Goal: Transaction & Acquisition: Purchase product/service

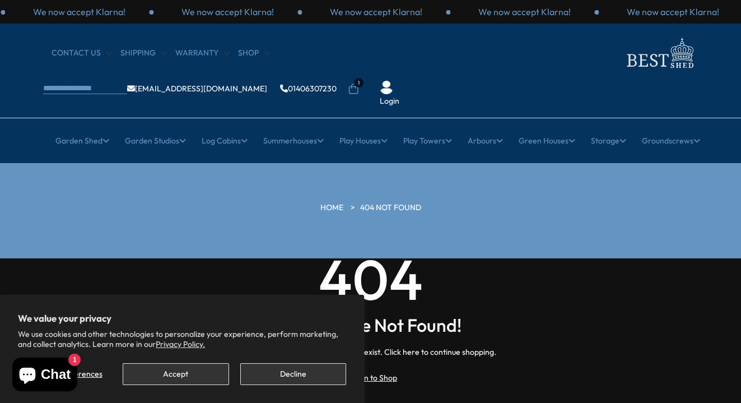
click at [290, 373] on button "Decline" at bounding box center [293, 374] width 106 height 22
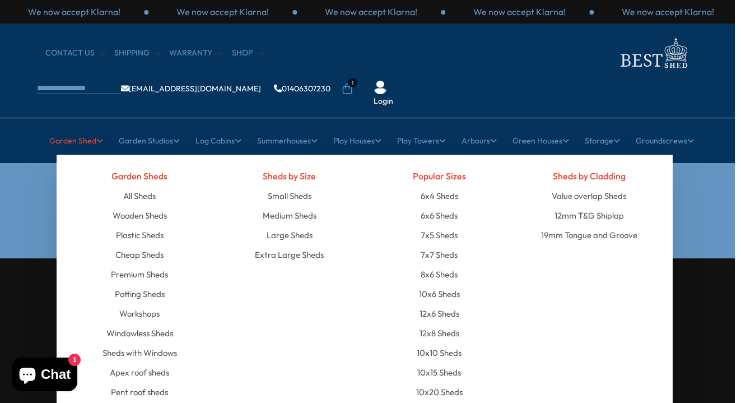
scroll to position [0, 6]
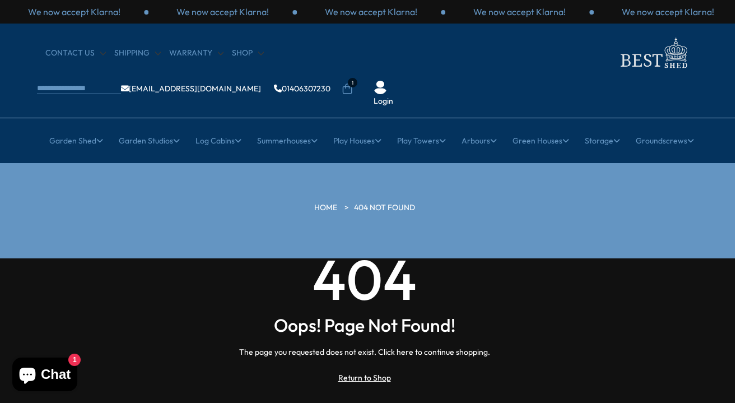
click at [352, 83] on icon at bounding box center [347, 88] width 10 height 11
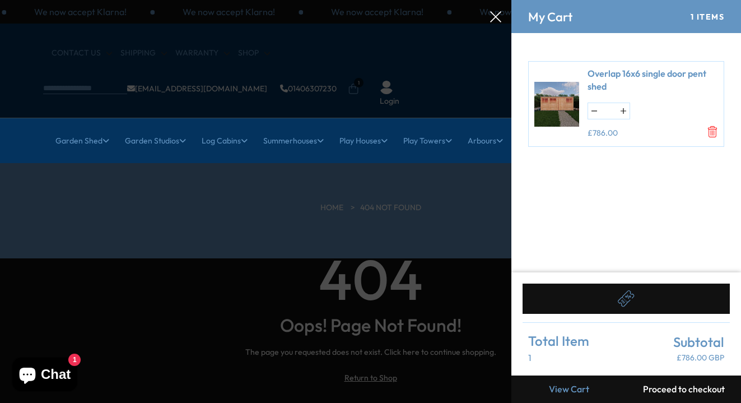
scroll to position [0, 0]
click at [561, 96] on img at bounding box center [556, 104] width 45 height 62
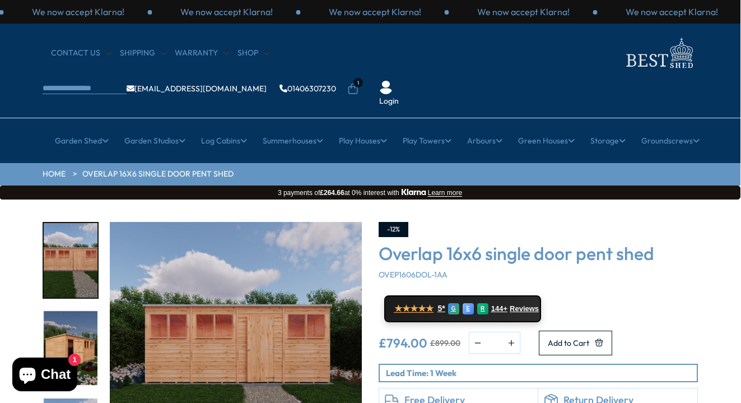
scroll to position [0, 1]
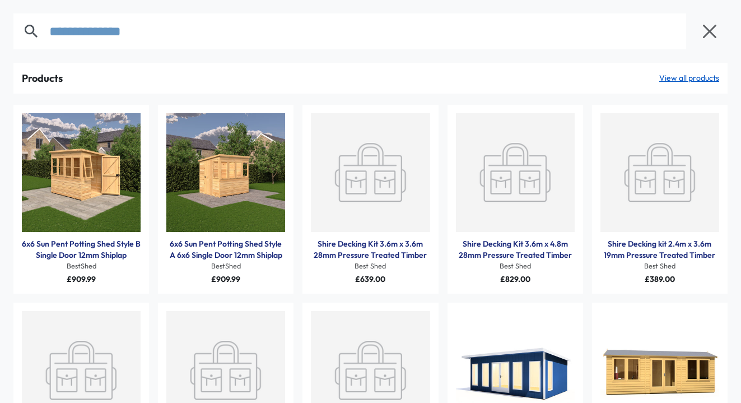
type input "**********"
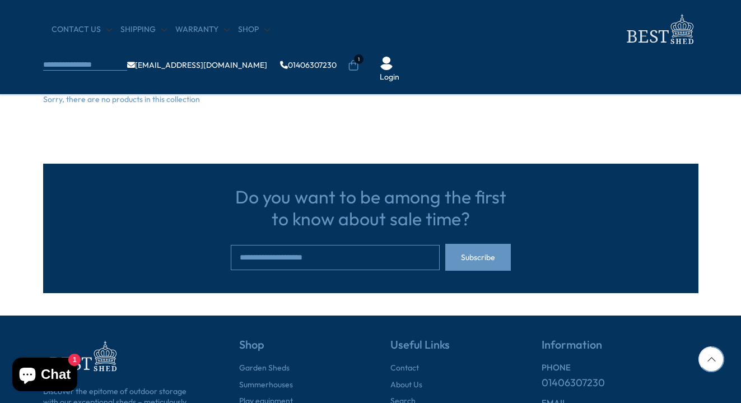
scroll to position [301, 0]
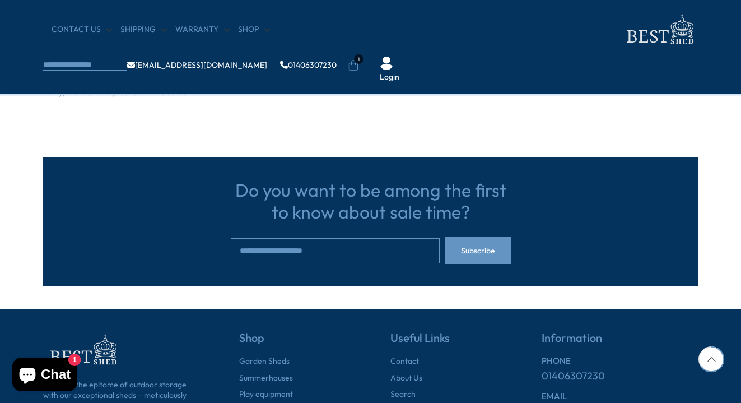
click at [48, 370] on span "Chat" at bounding box center [56, 374] width 30 height 17
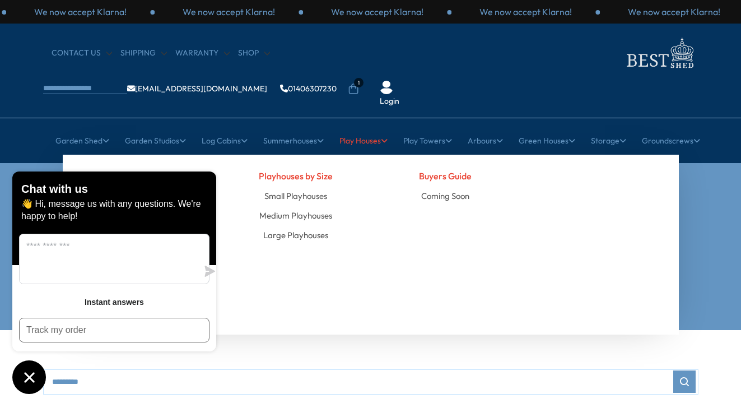
scroll to position [0, 0]
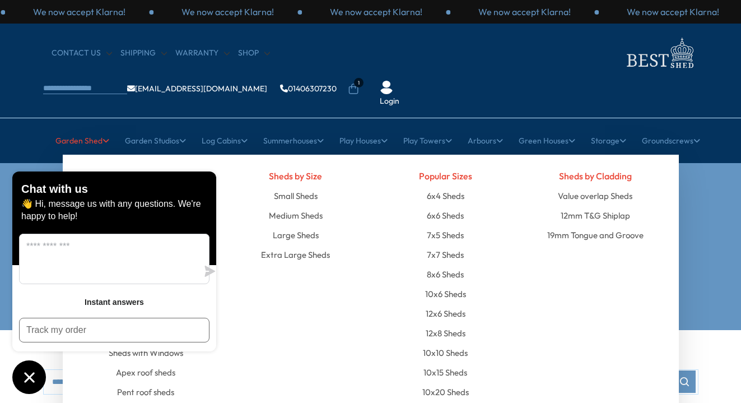
click at [77, 127] on link "Garden Shed" at bounding box center [82, 141] width 54 height 28
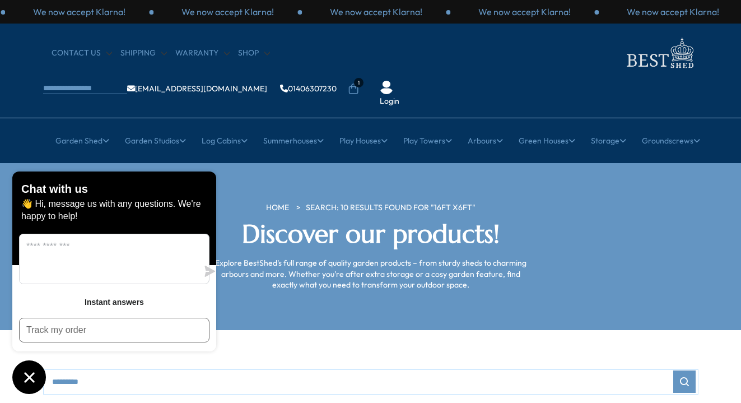
click at [25, 382] on icon "Chat window" at bounding box center [29, 377] width 10 height 10
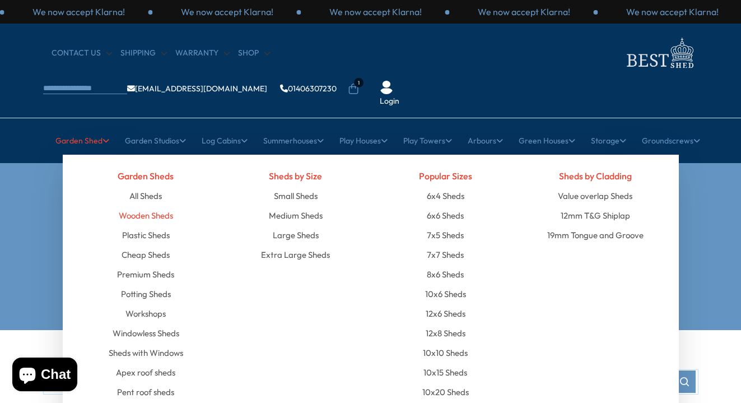
click at [146, 206] on link "Wooden Sheds" at bounding box center [146, 216] width 54 height 20
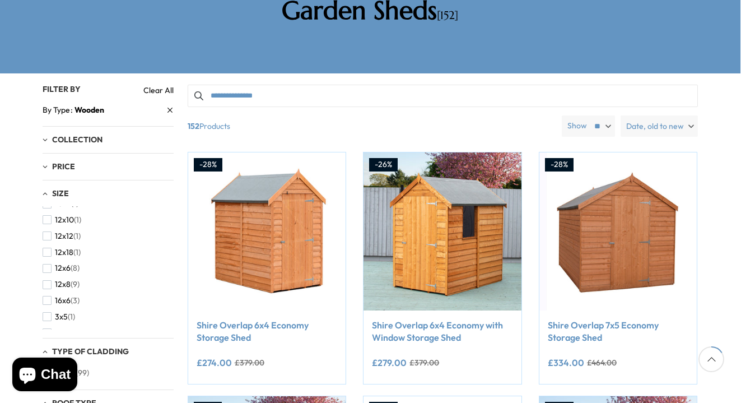
scroll to position [111, 0]
click at [48, 292] on span "button" at bounding box center [47, 296] width 9 height 9
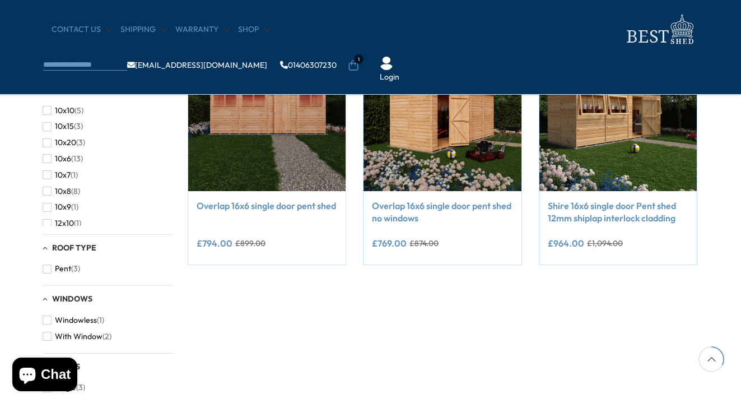
scroll to position [224, 1]
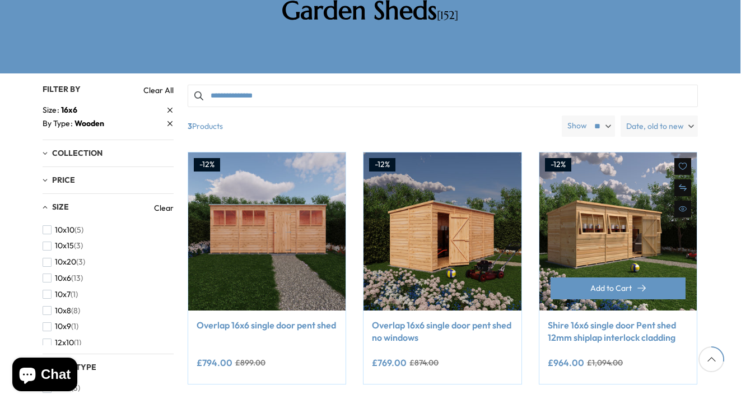
click at [611, 277] on div "Add to Cart" at bounding box center [618, 293] width 158 height 33
click at [607, 284] on span "Add to Cart" at bounding box center [610, 288] width 41 height 8
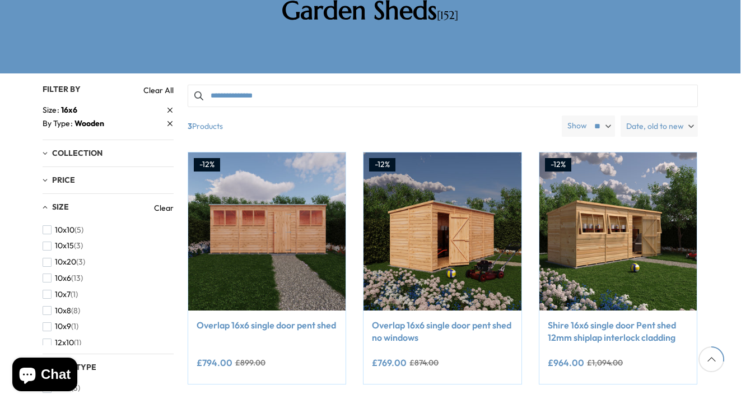
scroll to position [0, 0]
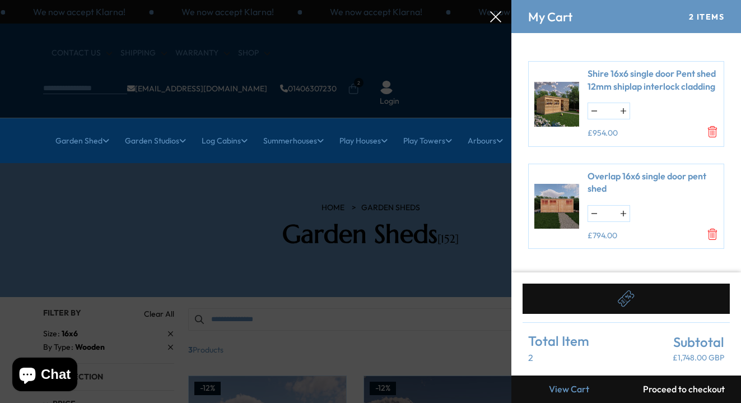
click at [496, 18] on icon at bounding box center [495, 16] width 11 height 11
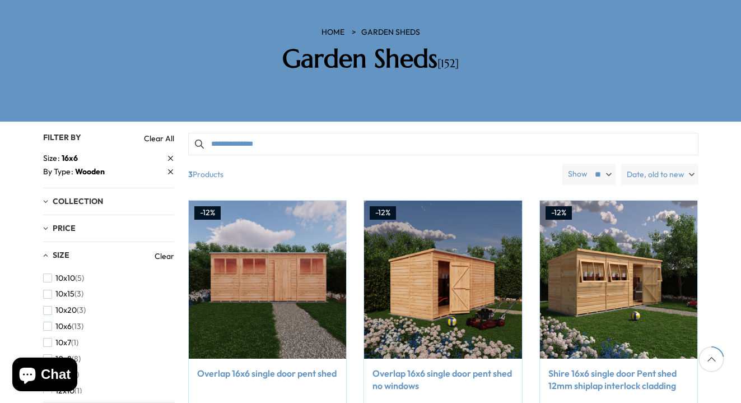
scroll to position [173, 0]
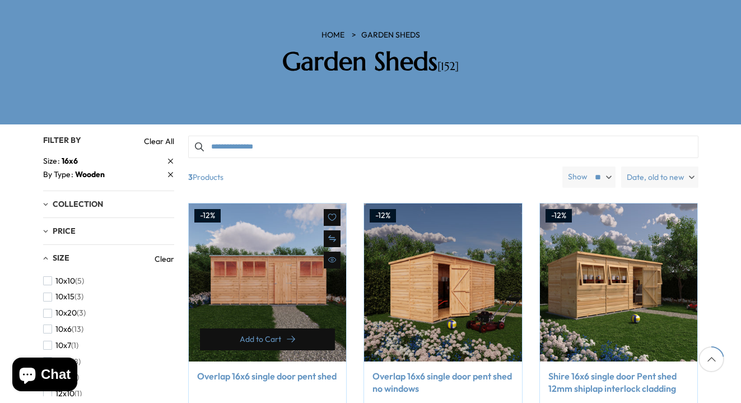
click at [269, 335] on span "Add to Cart" at bounding box center [260, 339] width 41 height 8
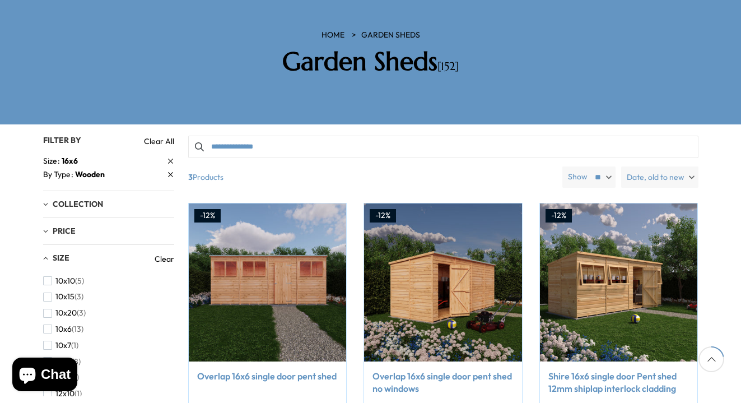
scroll to position [0, 0]
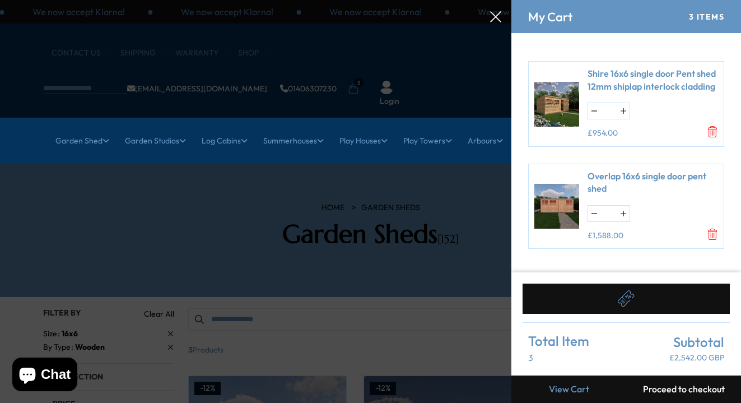
click at [497, 16] on icon at bounding box center [495, 16] width 11 height 11
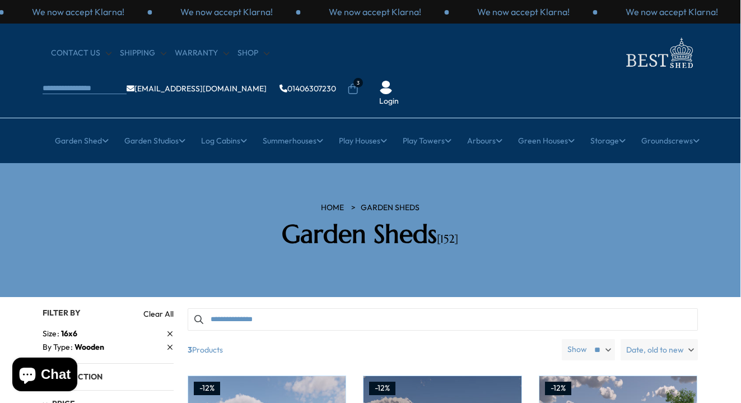
scroll to position [0, 1]
click at [359, 83] on icon at bounding box center [352, 88] width 11 height 11
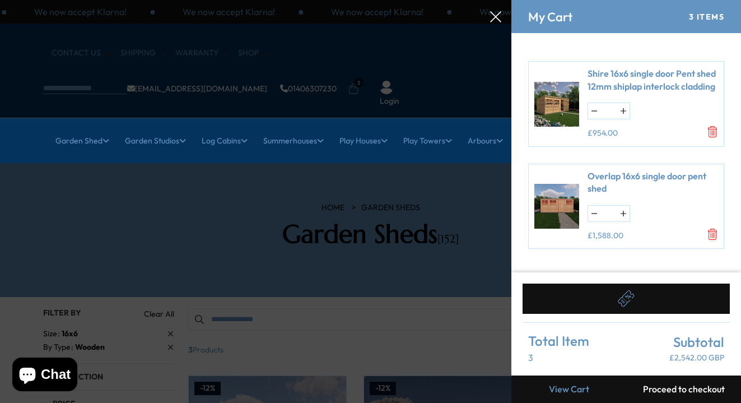
click at [596, 215] on button "button" at bounding box center [594, 214] width 12 height 16
type input "*"
click at [492, 20] on icon at bounding box center [495, 16] width 11 height 11
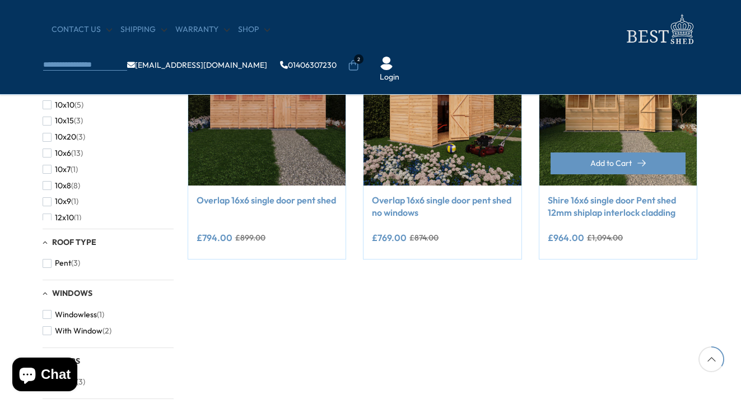
scroll to position [259, 1]
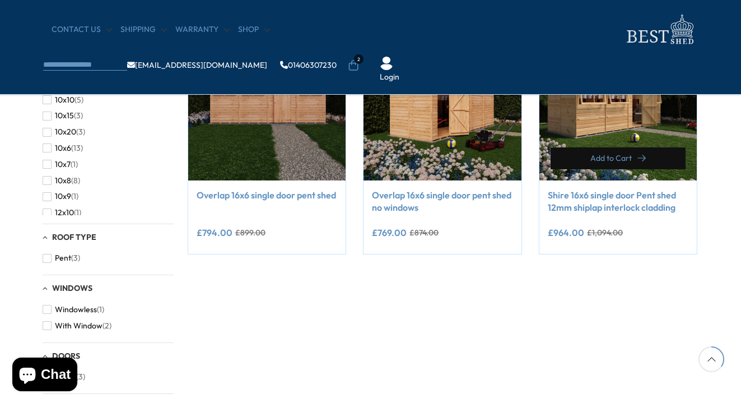
click at [610, 156] on span "Add to Cart" at bounding box center [610, 158] width 41 height 8
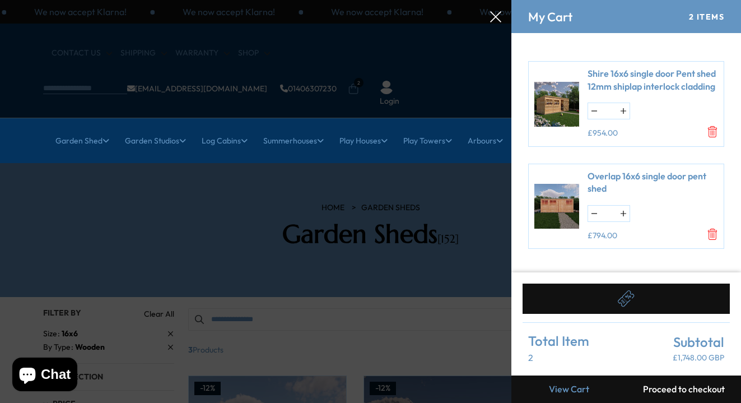
scroll to position [0, 0]
click at [595, 110] on button "button" at bounding box center [594, 111] width 12 height 16
type input "*"
click at [172, 0] on div at bounding box center [370, 0] width 741 height 0
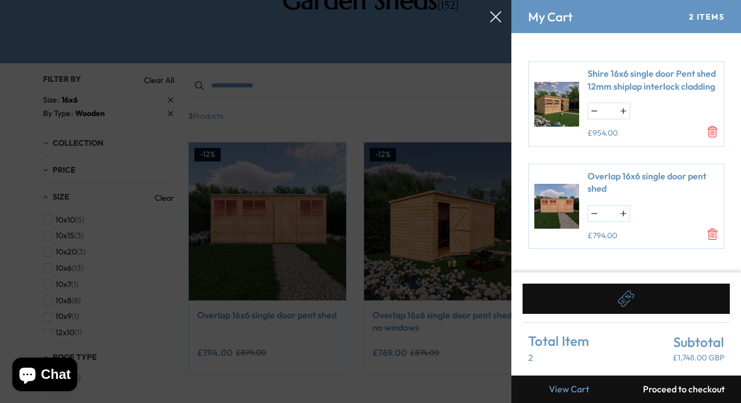
scroll to position [240, 0]
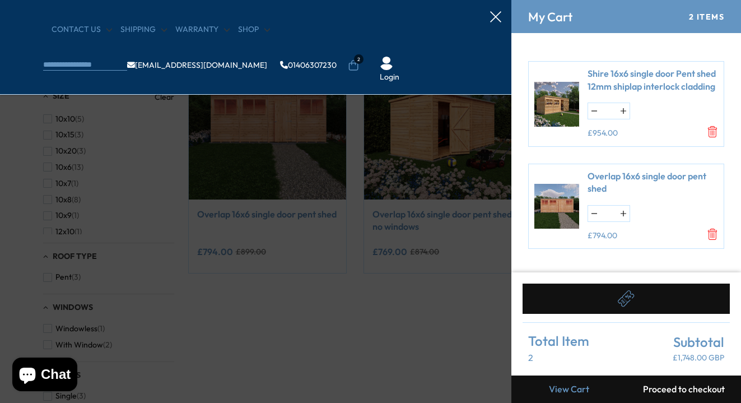
click at [494, 18] on icon at bounding box center [495, 16] width 11 height 11
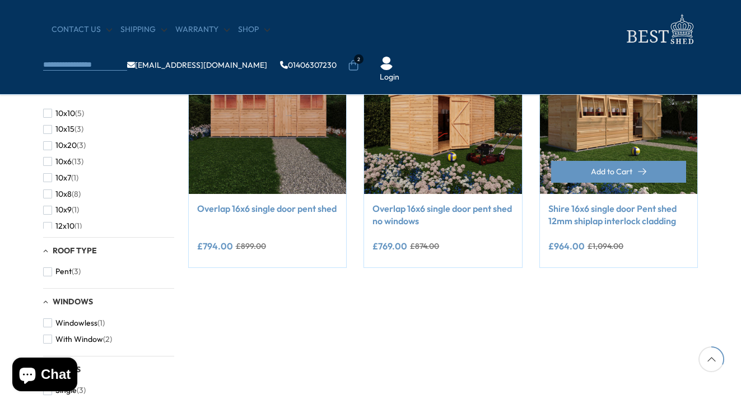
scroll to position [235, 0]
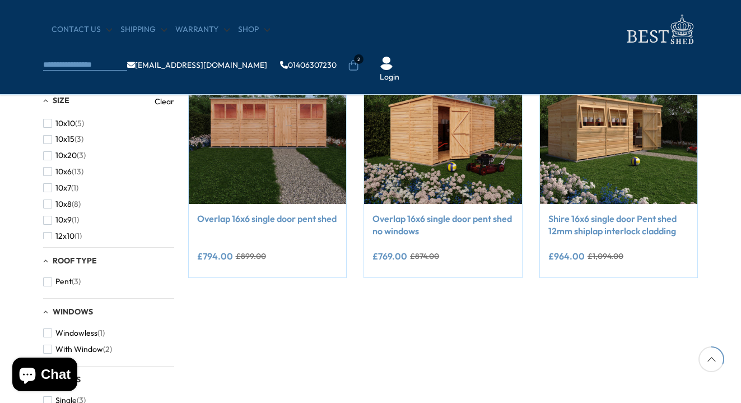
click at [359, 60] on icon at bounding box center [353, 65] width 11 height 11
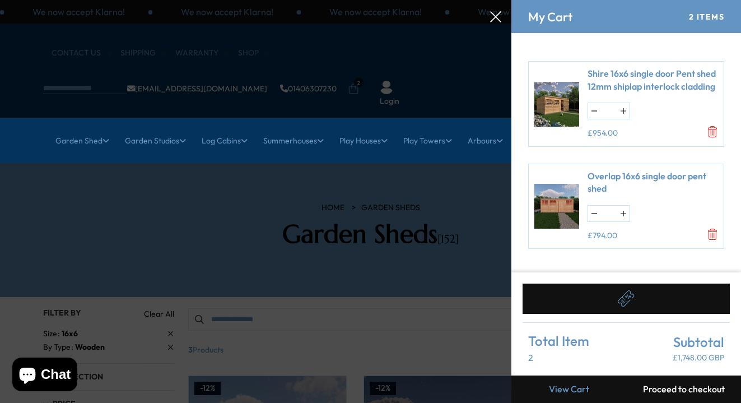
click at [713, 231] on icon "Remove Overlap 16x6 single door pent shed" at bounding box center [712, 234] width 11 height 11
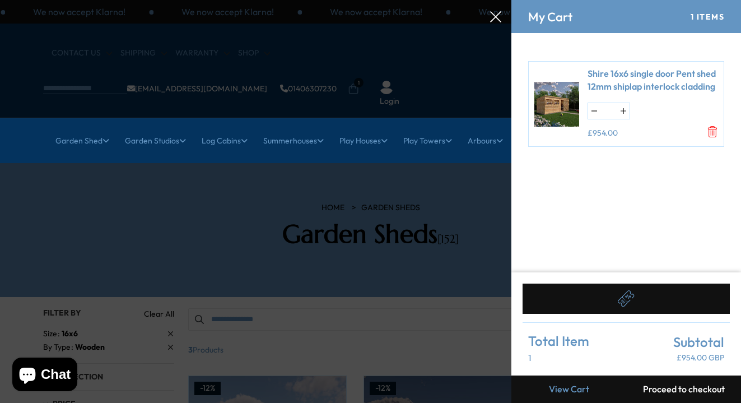
click at [653, 385] on button "Proceed to checkout" at bounding box center [683, 388] width 115 height 27
